Goal: Use online tool/utility: Use online tool/utility

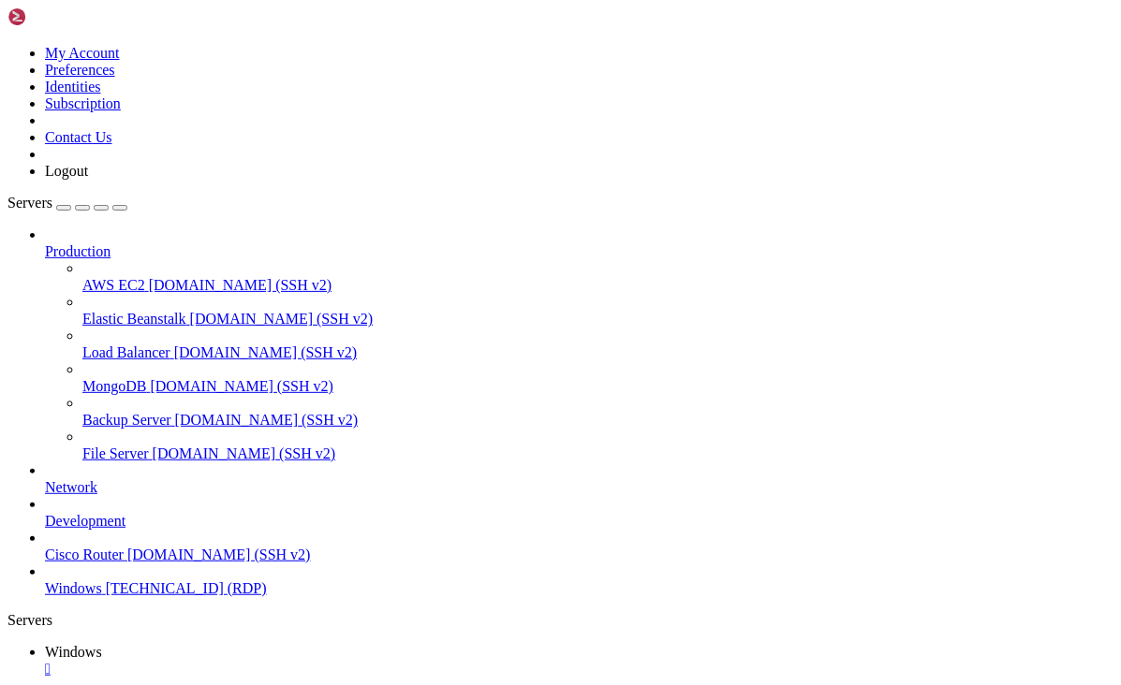
drag, startPoint x: 637, startPoint y: 1221, endPoint x: 335, endPoint y: 1215, distance: 301.6
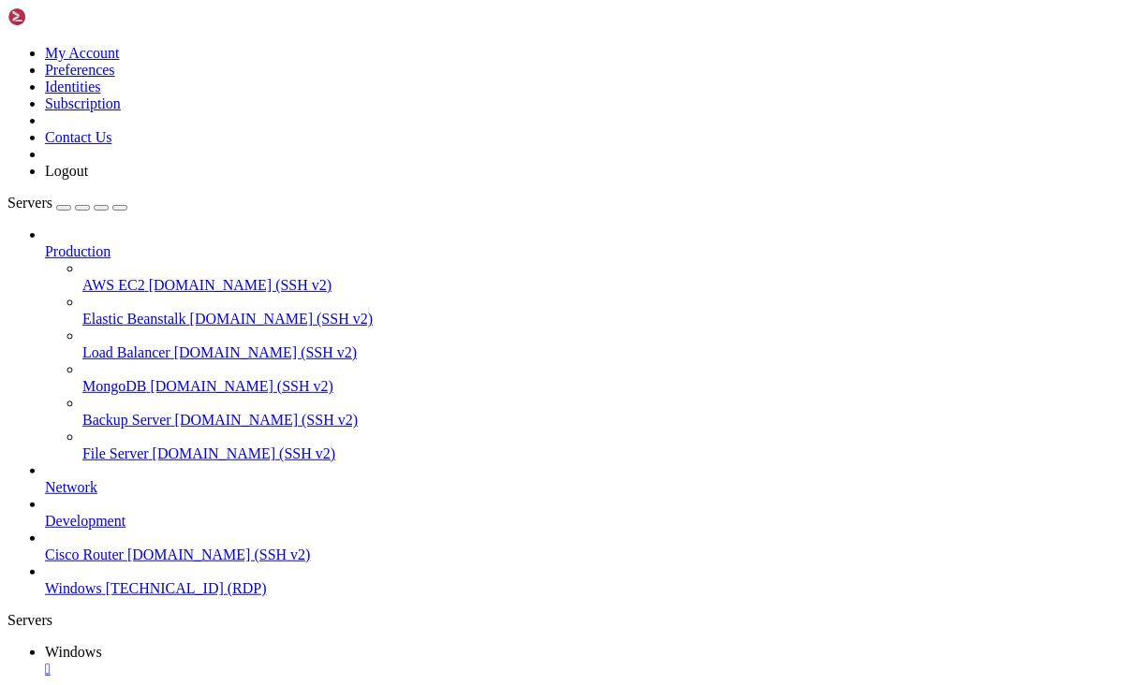
drag, startPoint x: 119, startPoint y: 1409, endPoint x: 161, endPoint y: 1406, distance: 42.3
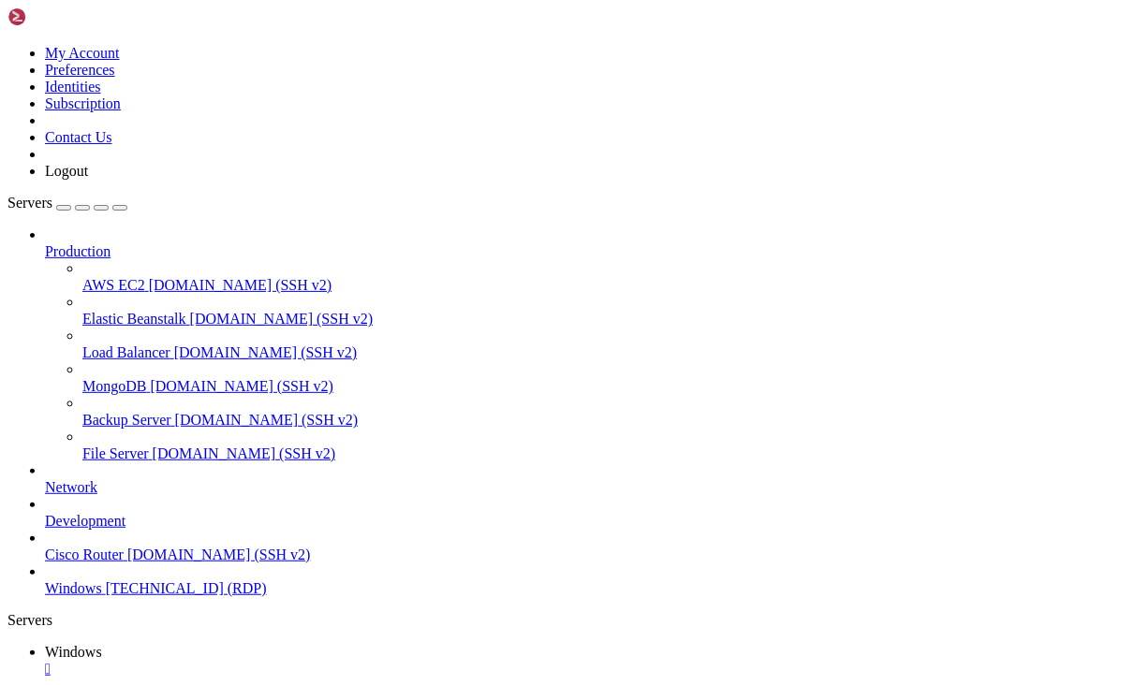
drag, startPoint x: 157, startPoint y: 841, endPoint x: 1046, endPoint y: 912, distance: 891.5
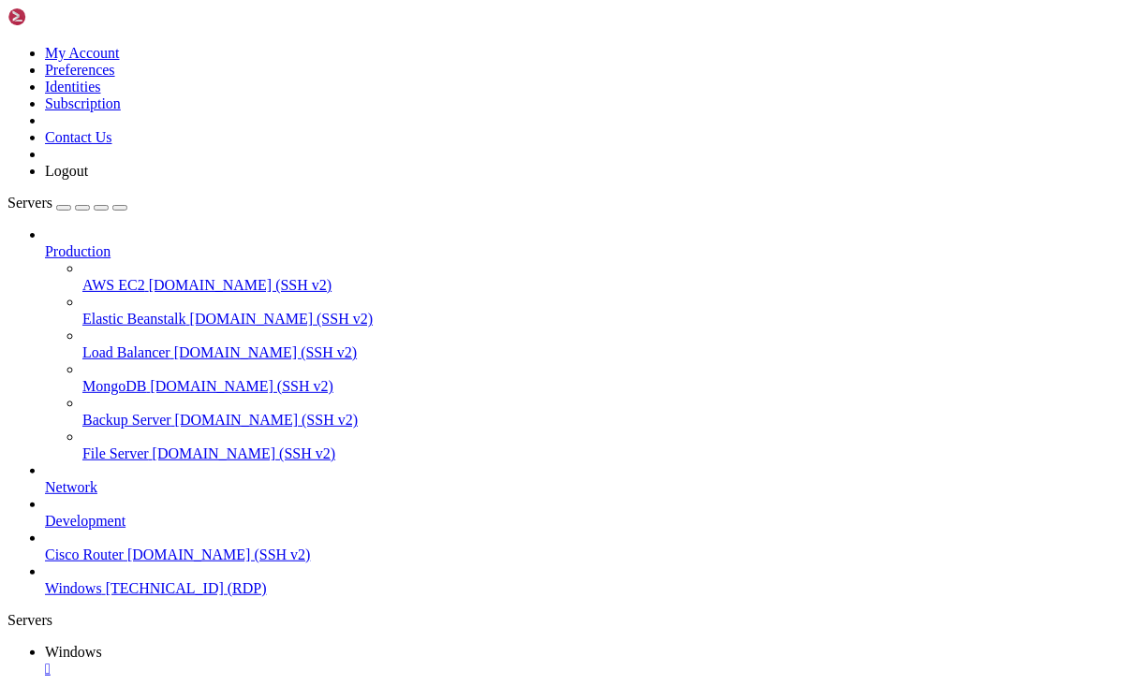
drag, startPoint x: 514, startPoint y: 1038, endPoint x: 231, endPoint y: 965, distance: 292.1
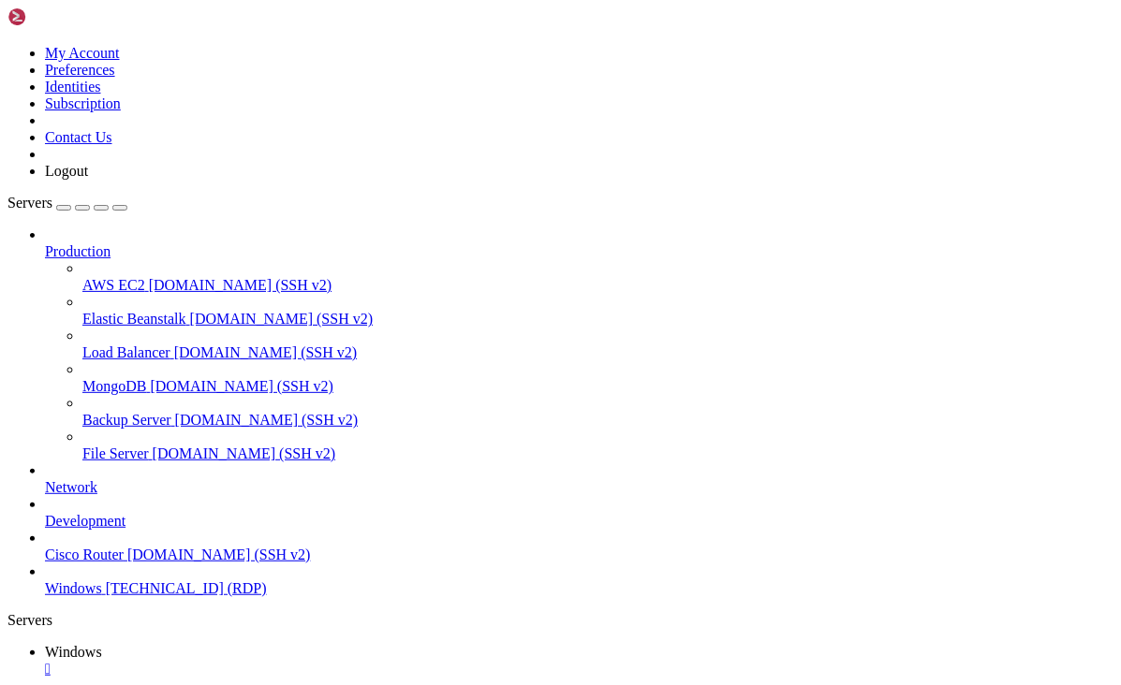
drag, startPoint x: 984, startPoint y: 909, endPoint x: 1034, endPoint y: 983, distance: 89.1
